Goal: Information Seeking & Learning: Learn about a topic

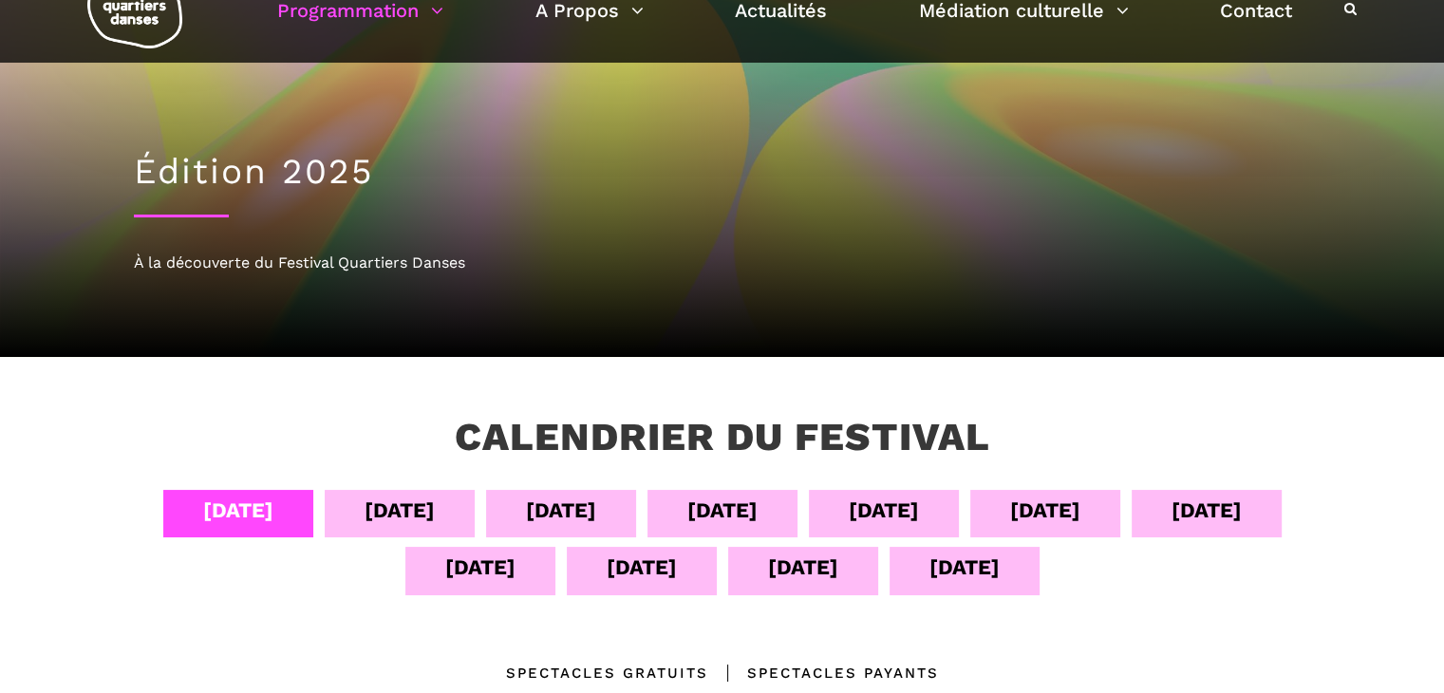
scroll to position [95, 0]
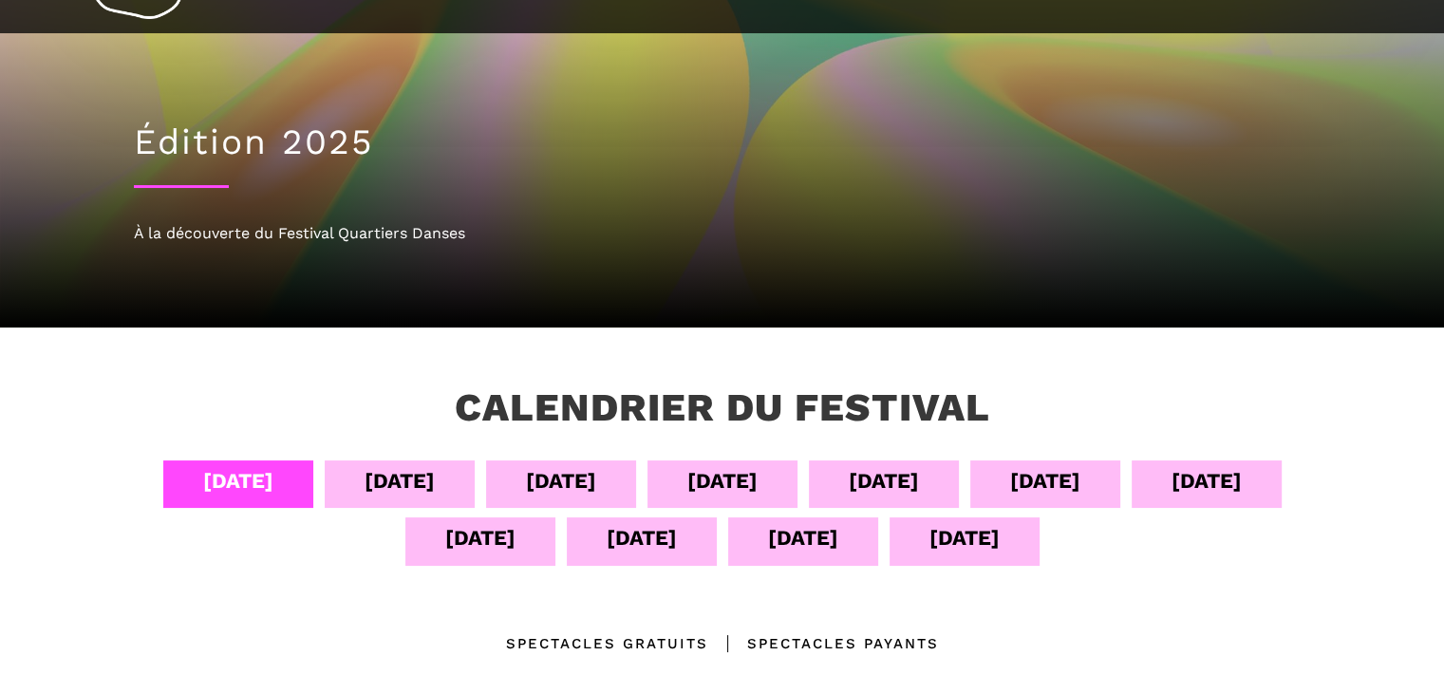
click at [797, 527] on div "13 sept" at bounding box center [803, 537] width 70 height 33
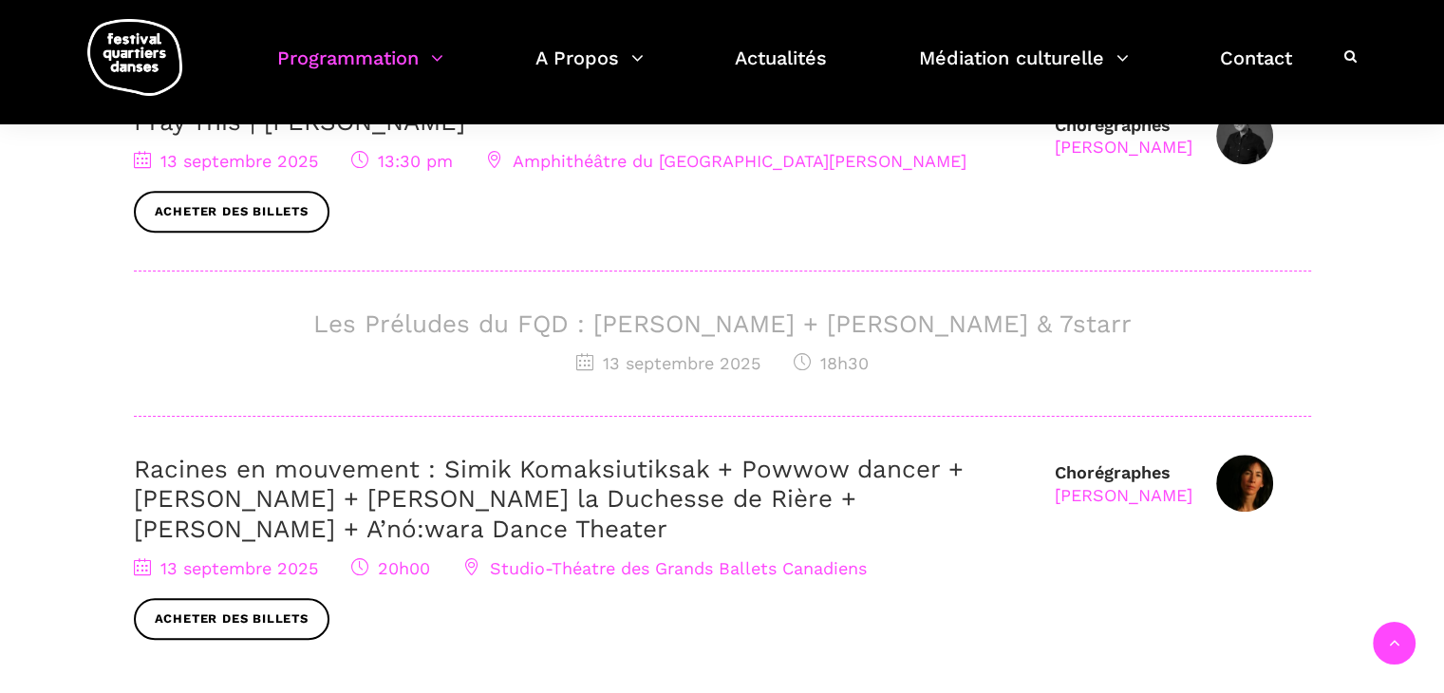
scroll to position [950, 0]
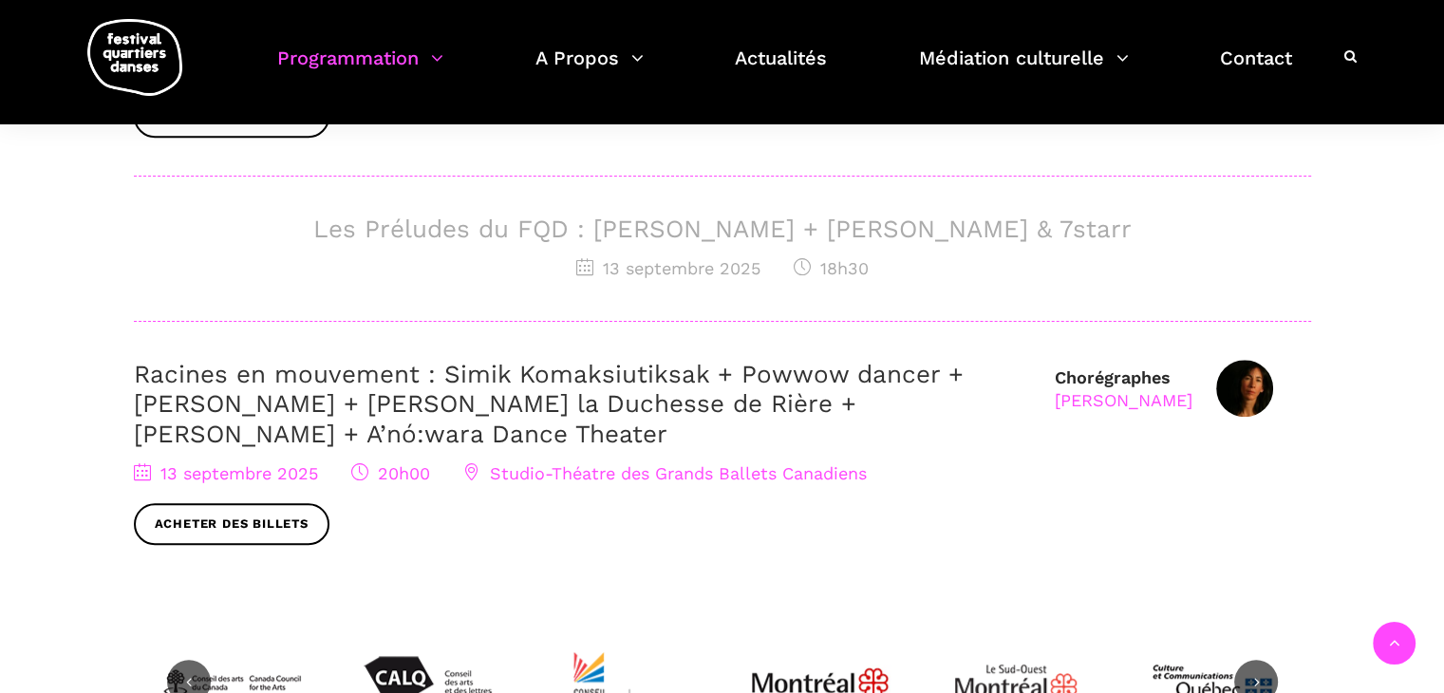
click at [428, 388] on link "Racines en mouvement : Simik Komaksiutiksak + Powwow dancer + Marshall Diabo + …" at bounding box center [549, 403] width 830 height 87
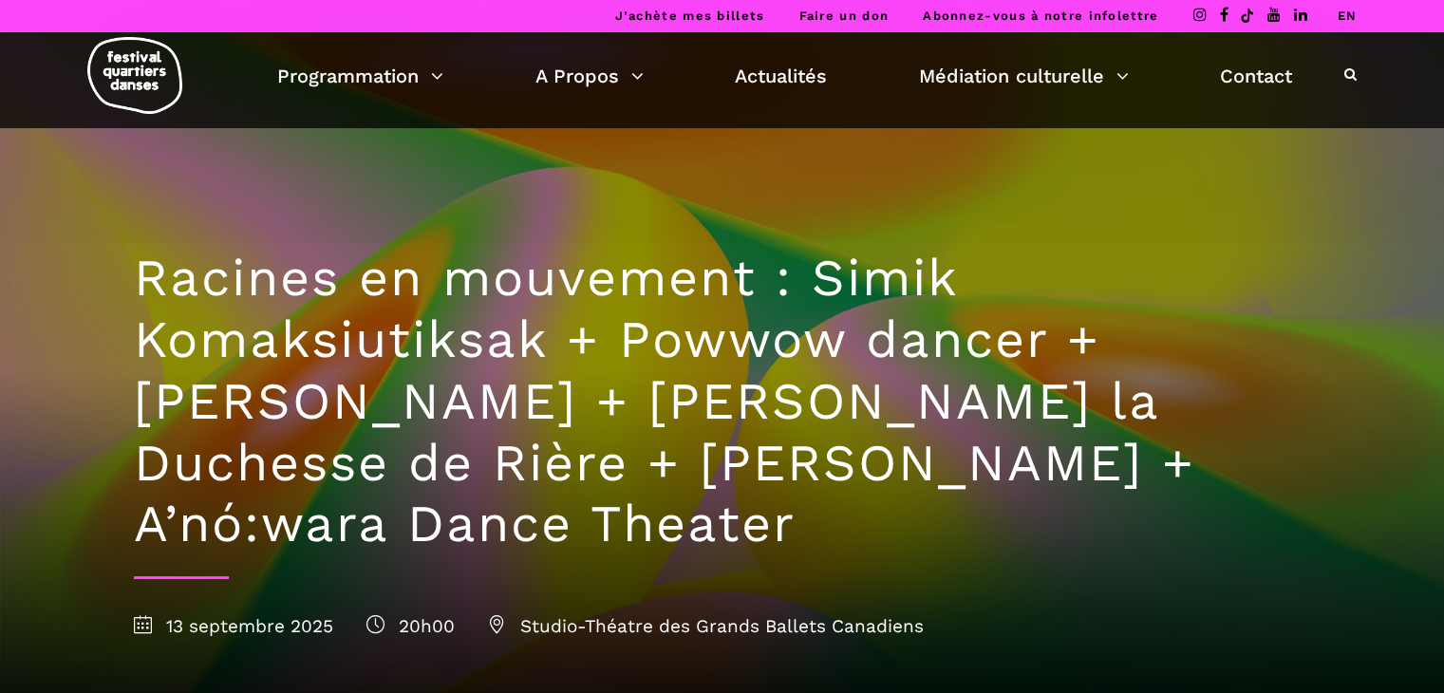
click at [1343, 16] on link "EN" at bounding box center [1347, 16] width 20 height 14
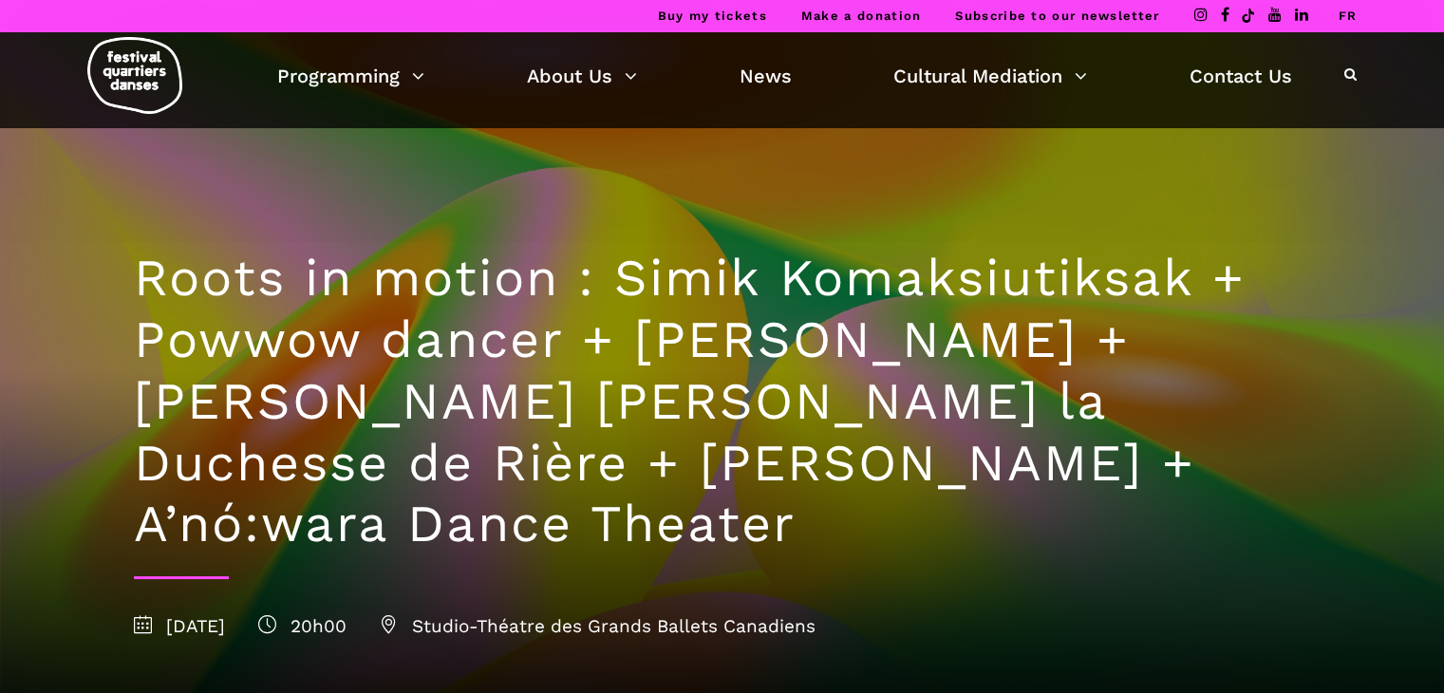
click at [1356, 15] on div "Buy my tickets Make a donation Subscribe to our newsletter FR" at bounding box center [722, 16] width 1444 height 32
click at [1346, 11] on link "FR" at bounding box center [1347, 16] width 19 height 14
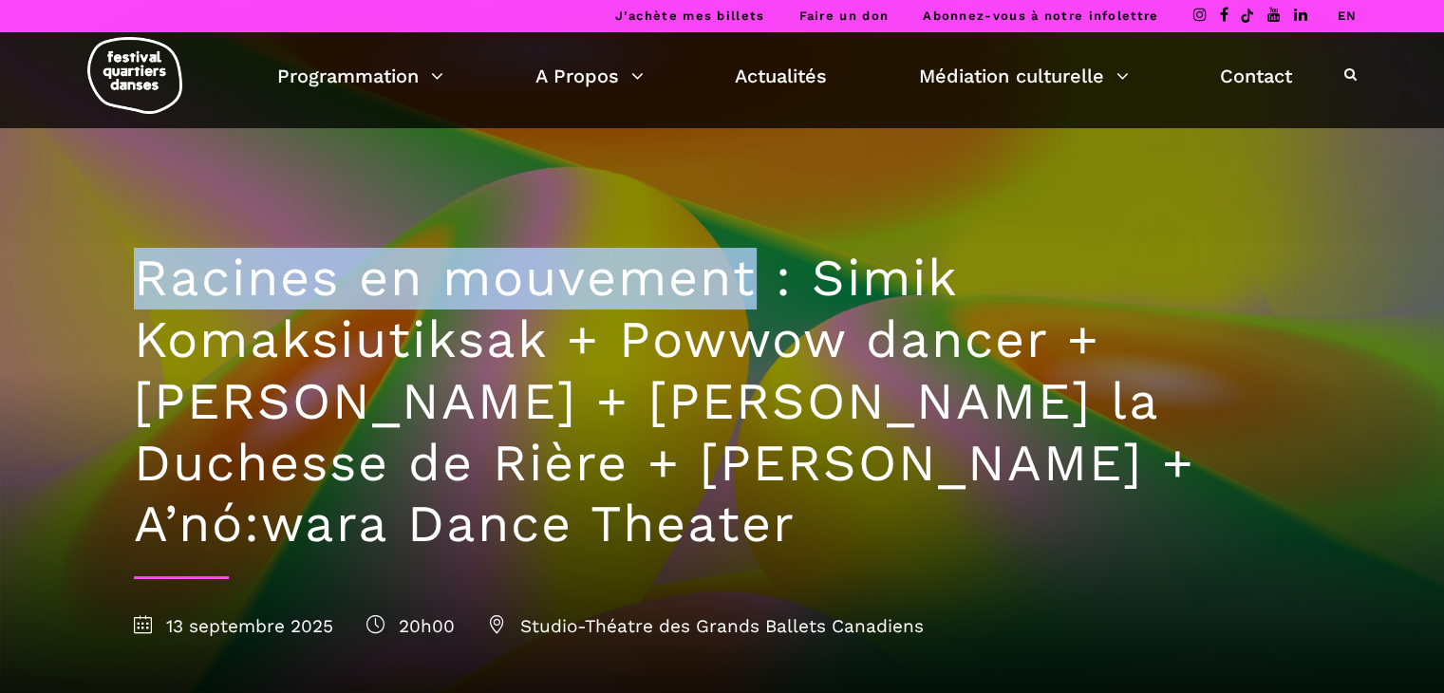
drag, startPoint x: 137, startPoint y: 276, endPoint x: 753, endPoint y: 291, distance: 616.5
click at [753, 291] on h1 "Racines en mouvement : Simik Komaksiutiksak + Powwow dancer + Marshall Diabo + …" at bounding box center [723, 402] width 1178 height 308
copy h1 "Racines en mouvement"
click at [1340, 21] on link "EN" at bounding box center [1347, 16] width 20 height 14
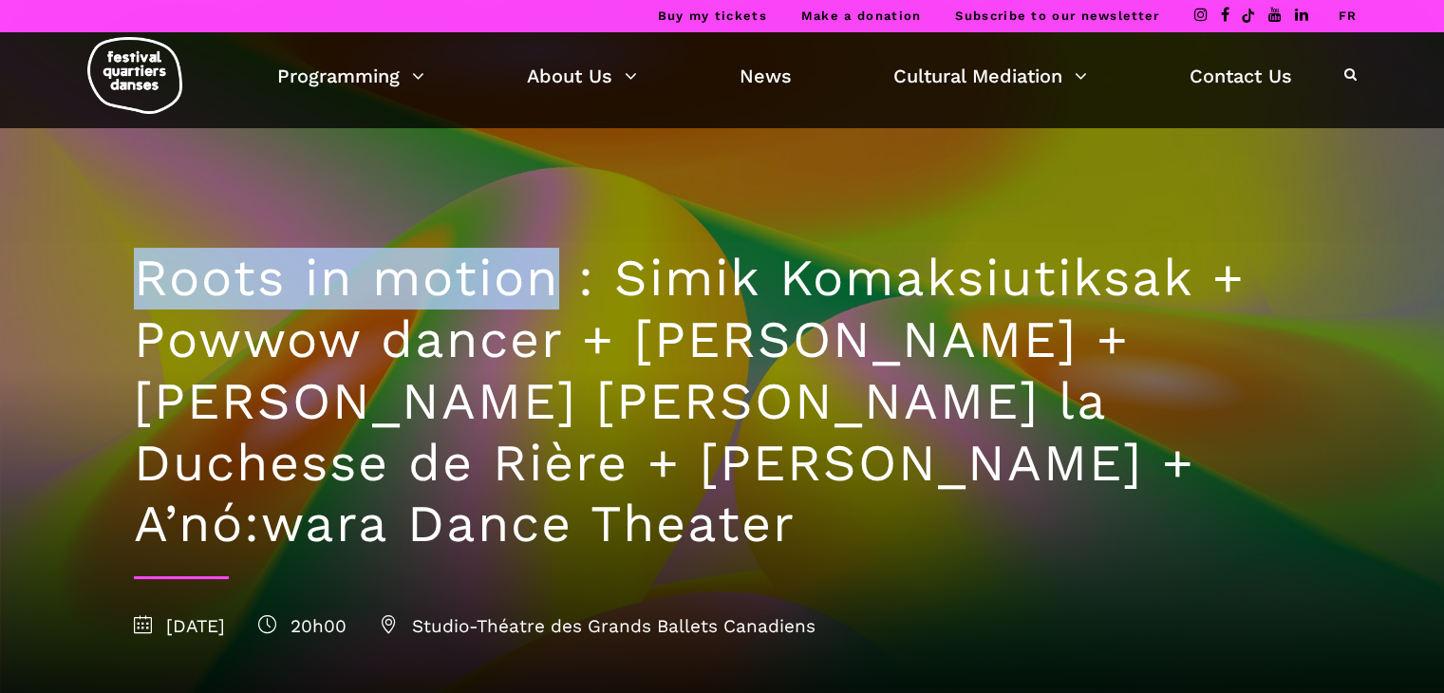
drag, startPoint x: 140, startPoint y: 279, endPoint x: 555, endPoint y: 292, distance: 415.2
click at [555, 291] on h1 "Roots in motion : Simik Komaksiutiksak + Powwow dancer + [PERSON_NAME] + [PERSO…" at bounding box center [723, 402] width 1178 height 308
copy h1 "Roots in motion"
